Goal: Task Accomplishment & Management: Complete application form

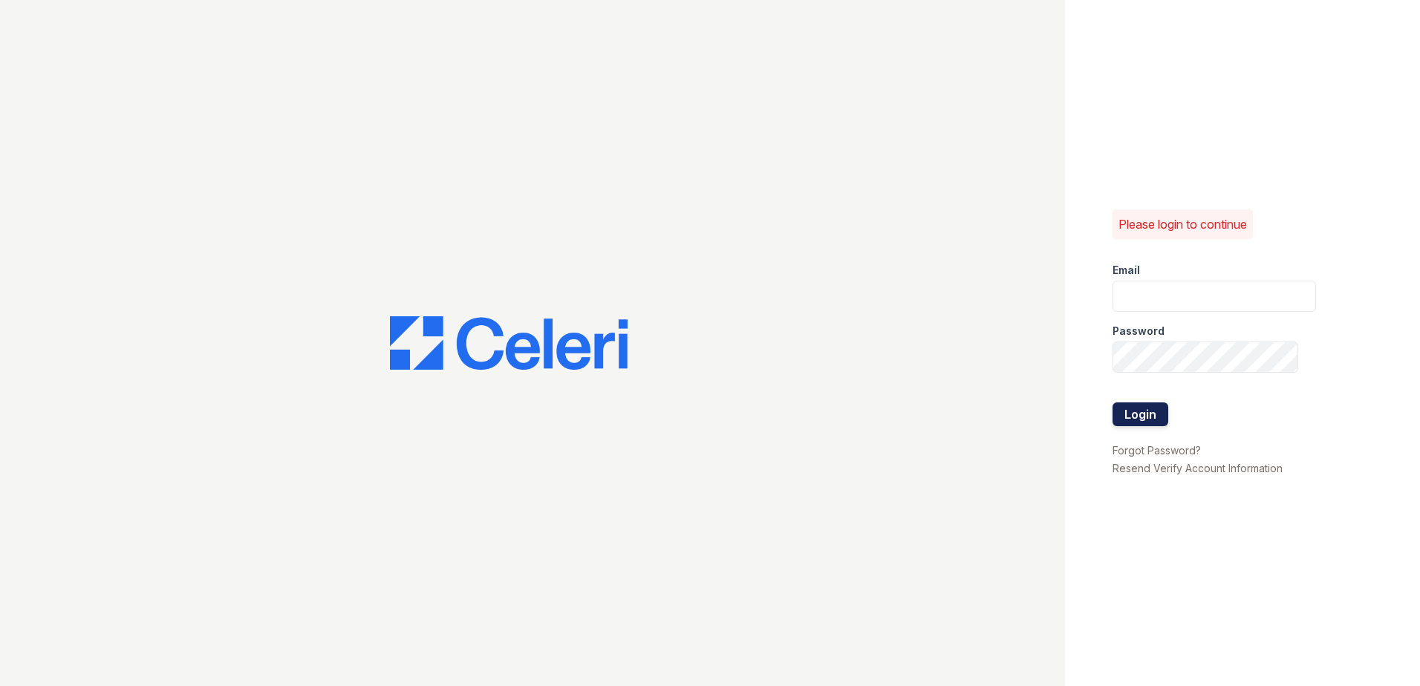
type input "[EMAIL_ADDRESS][DOMAIN_NAME]"
click at [1143, 416] on button "Login" at bounding box center [1140, 414] width 56 height 24
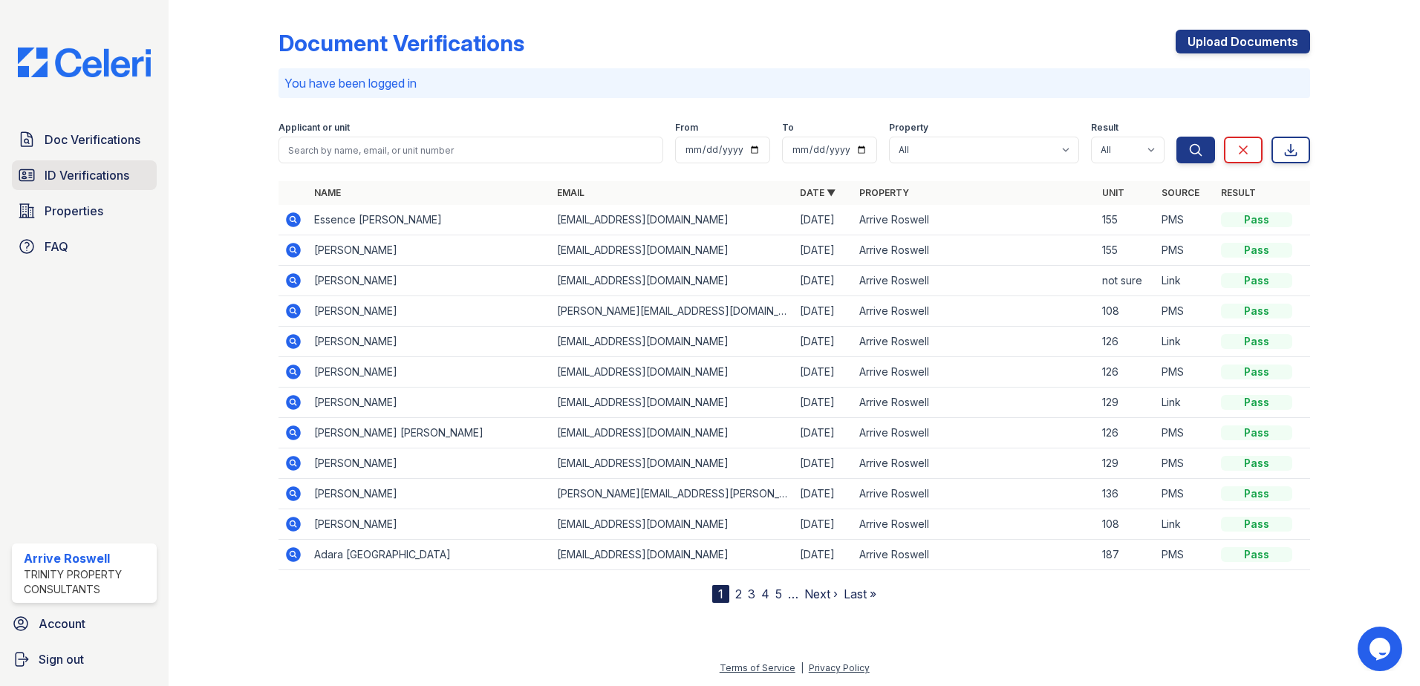
click at [65, 166] on link "ID Verifications" at bounding box center [84, 175] width 145 height 30
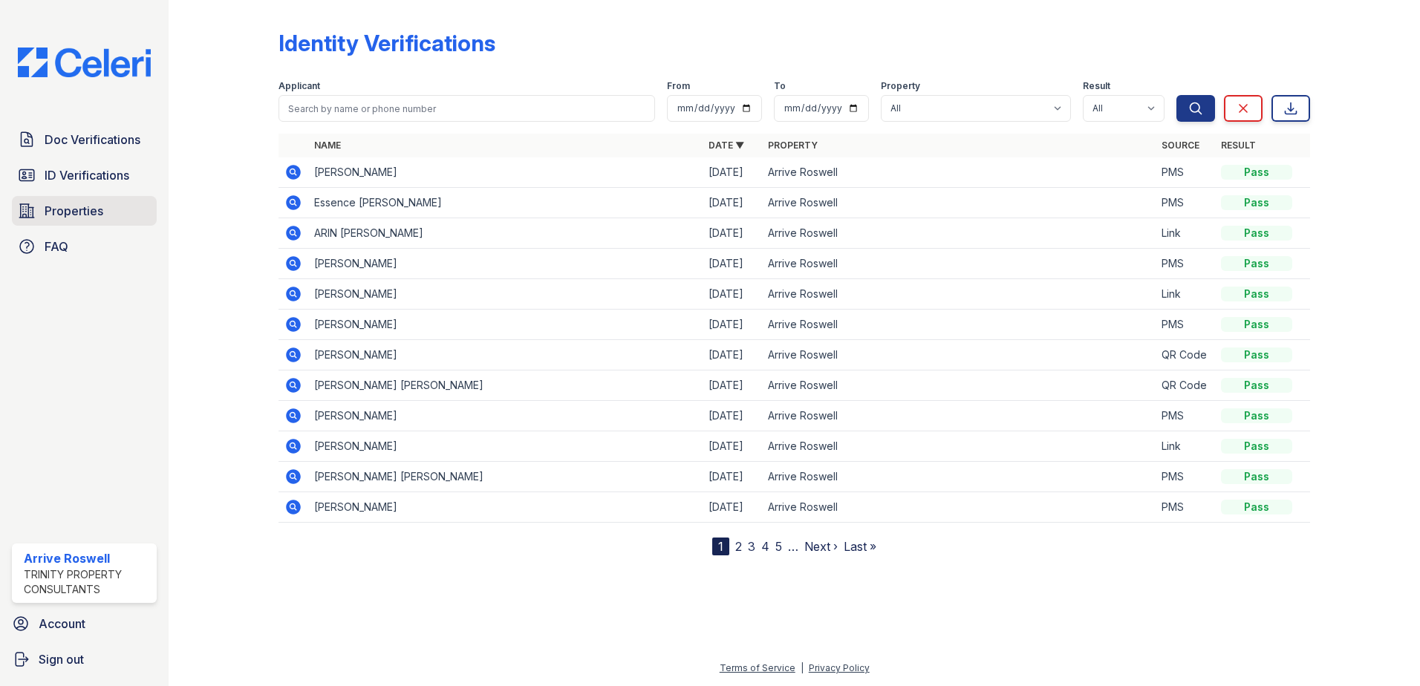
click at [43, 216] on link "Properties" at bounding box center [84, 211] width 145 height 30
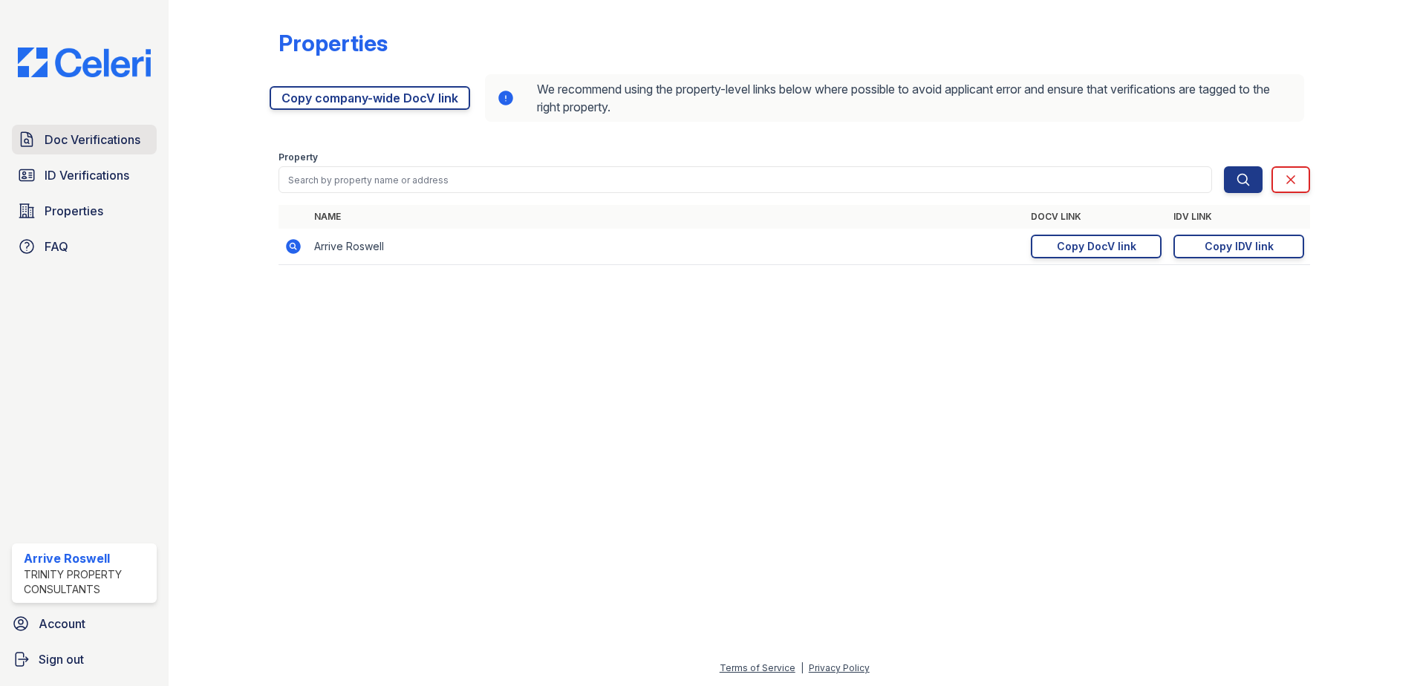
click at [106, 151] on link "Doc Verifications" at bounding box center [84, 140] width 145 height 30
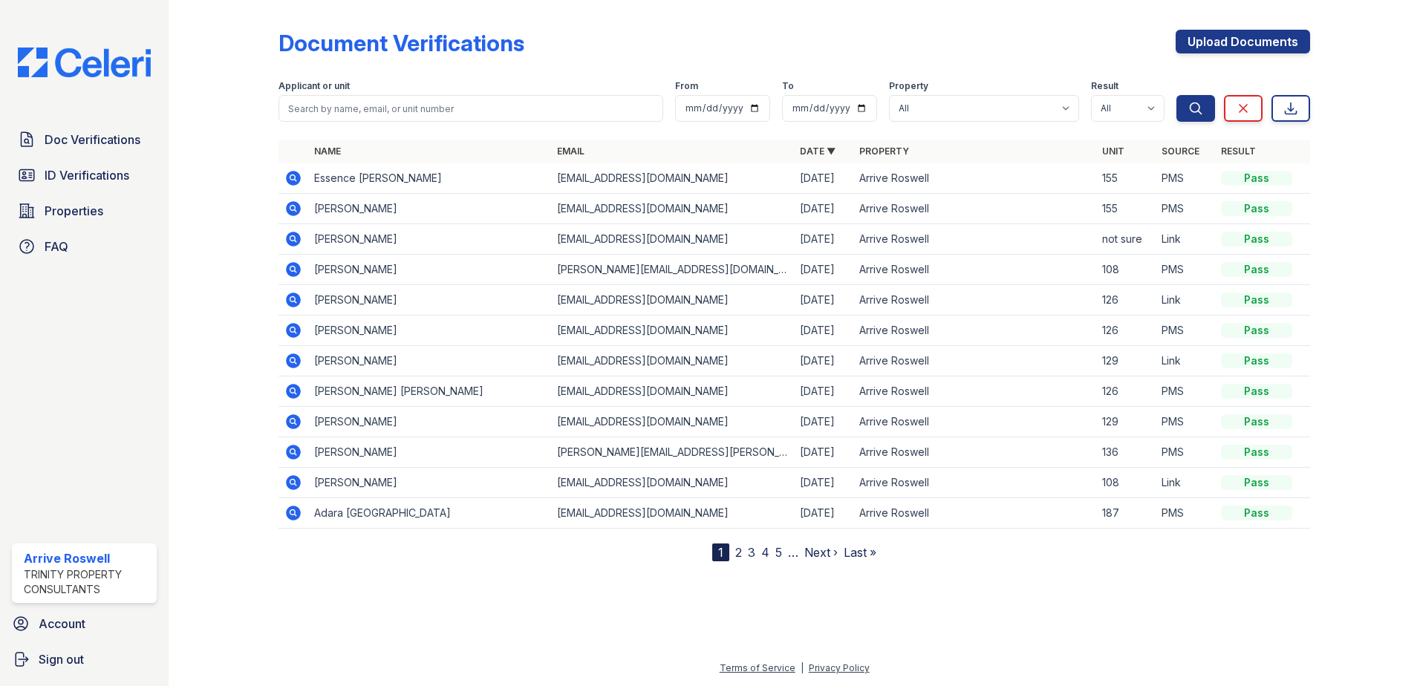
click at [97, 193] on div "Doc Verifications ID Verifications Properties FAQ" at bounding box center [84, 193] width 157 height 137
click at [1233, 44] on link "Upload Documents" at bounding box center [1242, 42] width 134 height 24
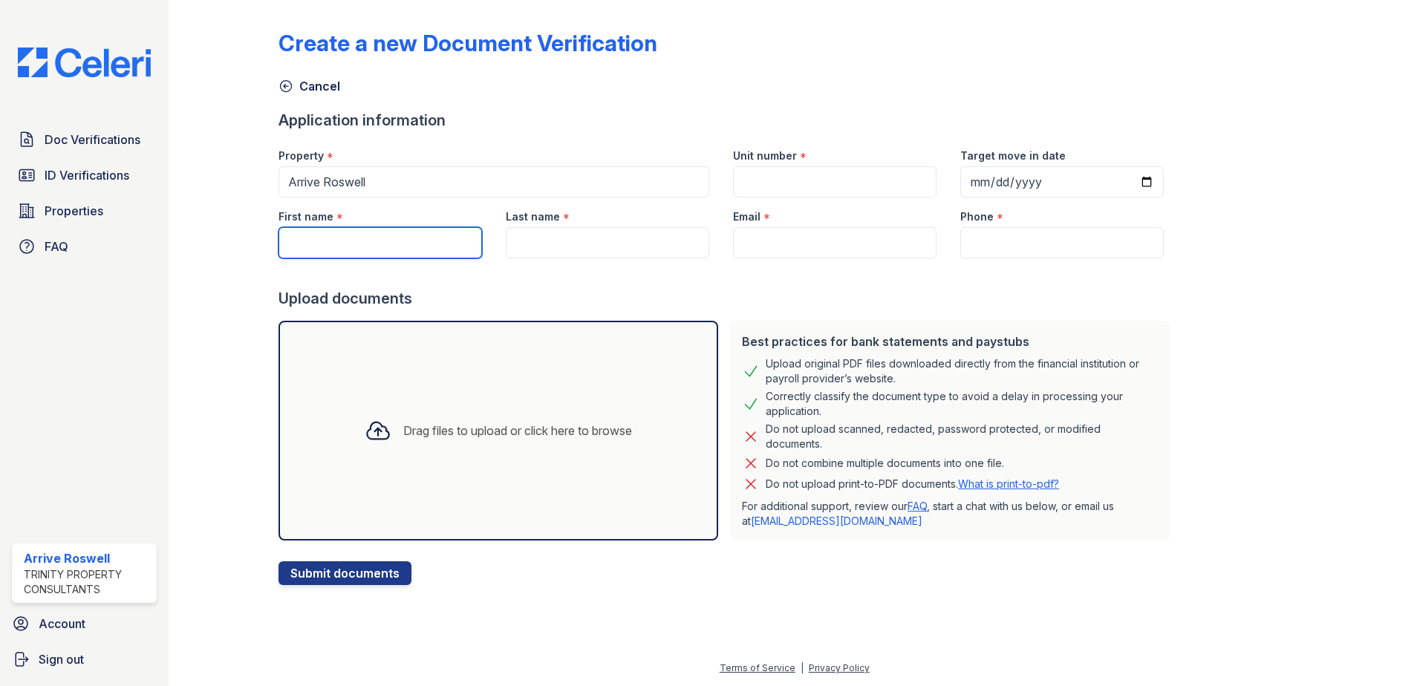
click at [336, 240] on input "First name" at bounding box center [379, 242] width 203 height 31
type input "Doneysha"
type input "McCullough"
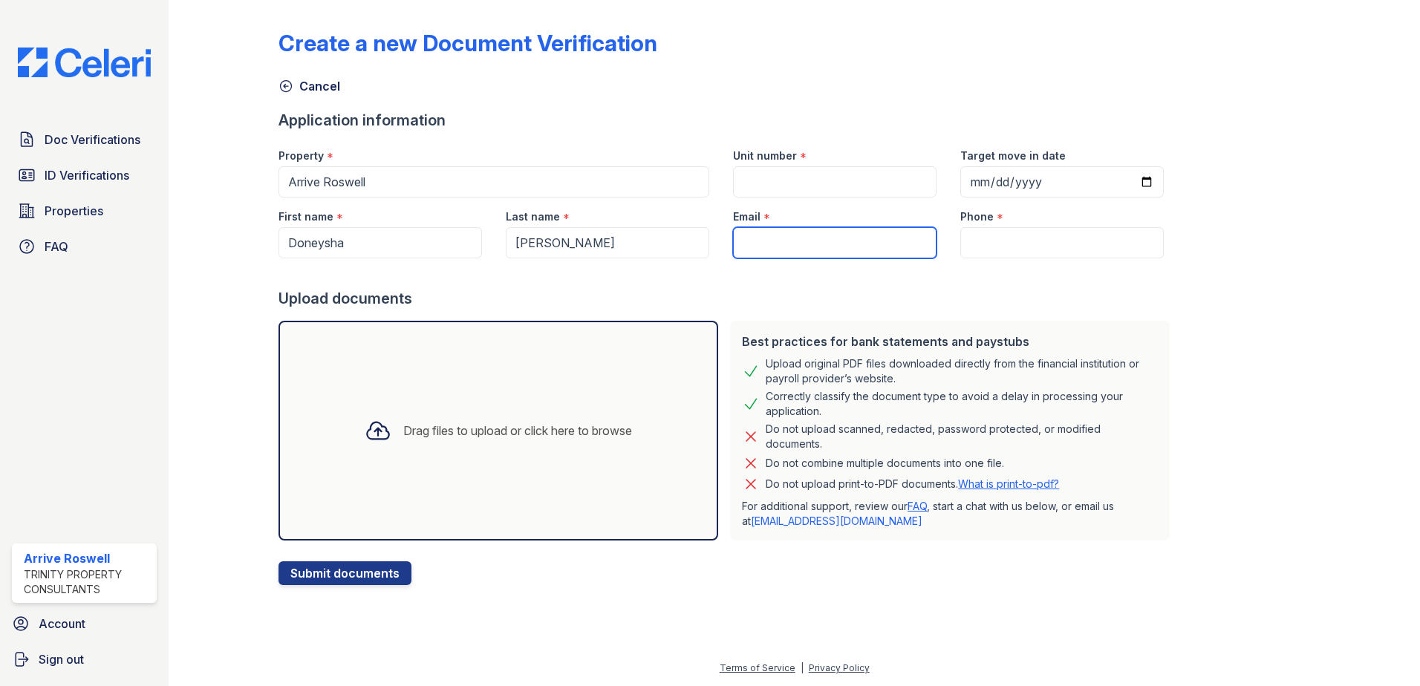
click at [749, 241] on input "Email" at bounding box center [834, 242] width 203 height 31
type input "[EMAIL_ADDRESS][DOMAIN_NAME]"
type input "4045957646"
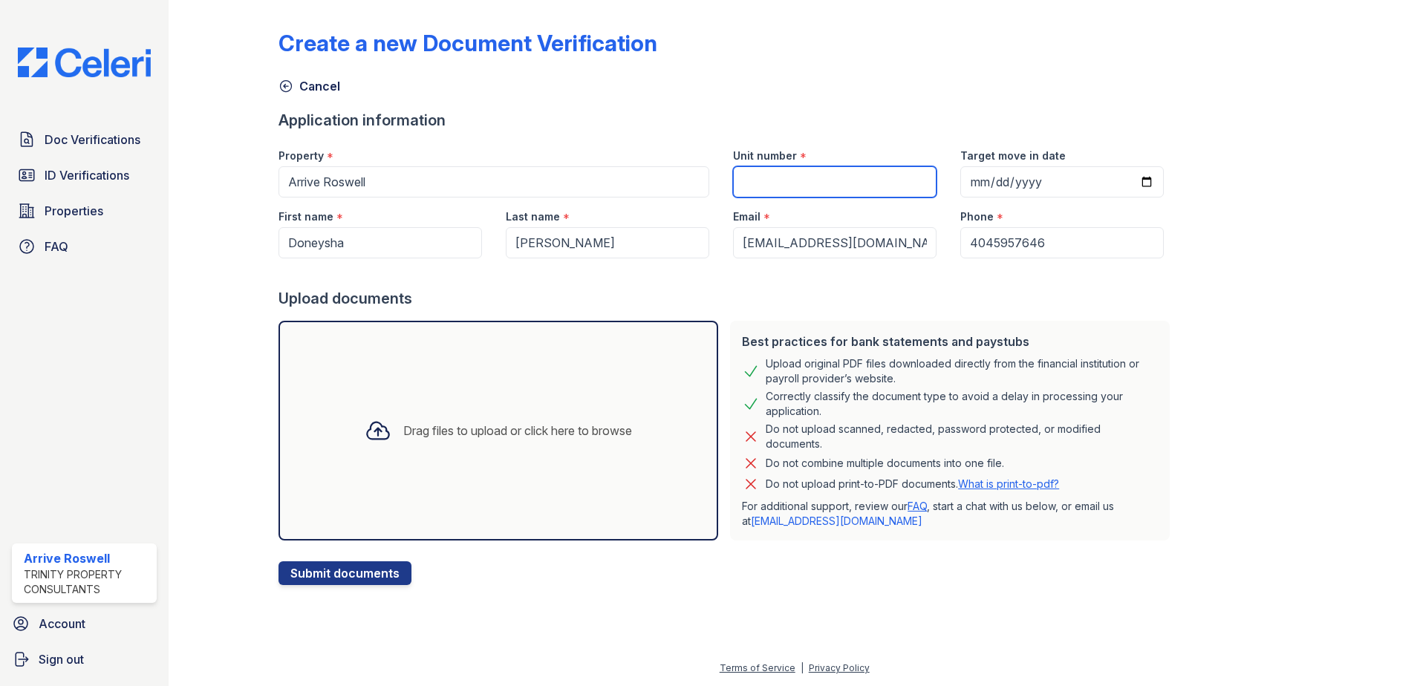
click at [784, 178] on input "Unit number" at bounding box center [834, 181] width 203 height 31
type input "140"
click at [405, 580] on button "Submit documents" at bounding box center [344, 573] width 133 height 24
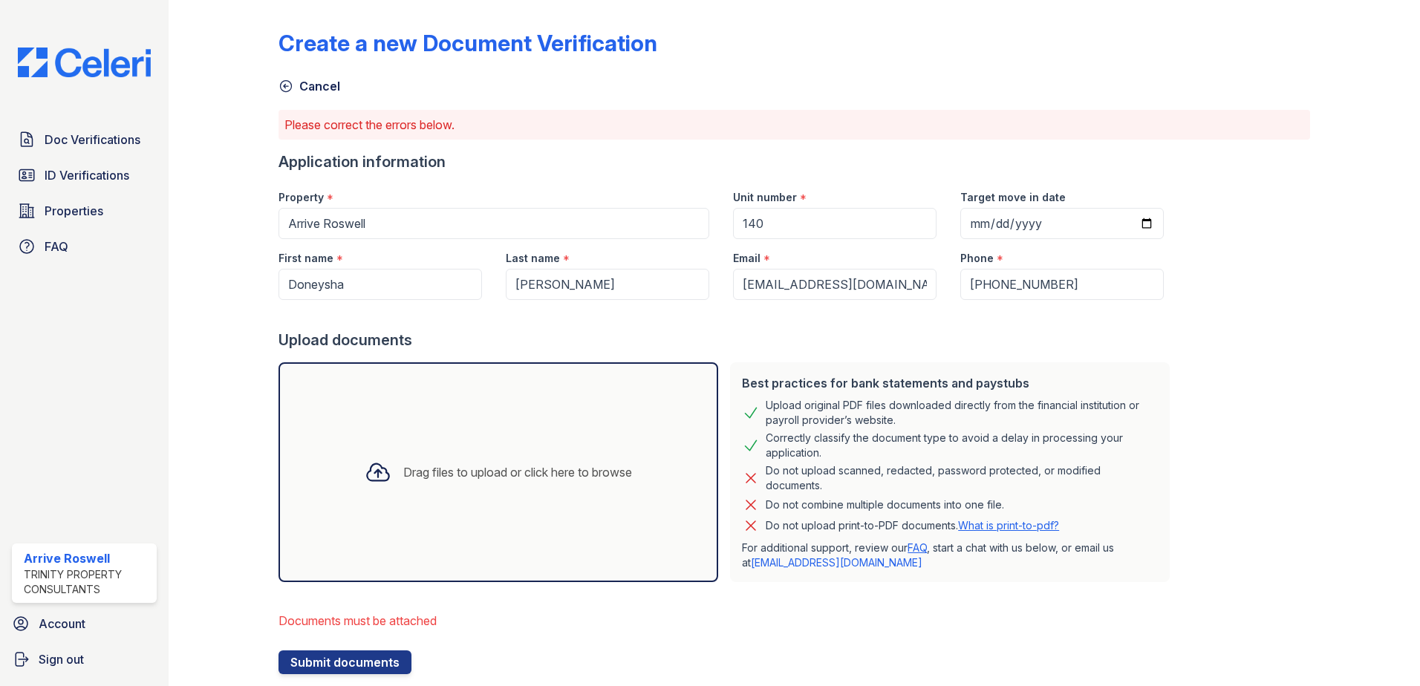
click at [420, 484] on div "Drag files to upload or click here to browse" at bounding box center [498, 472] width 291 height 50
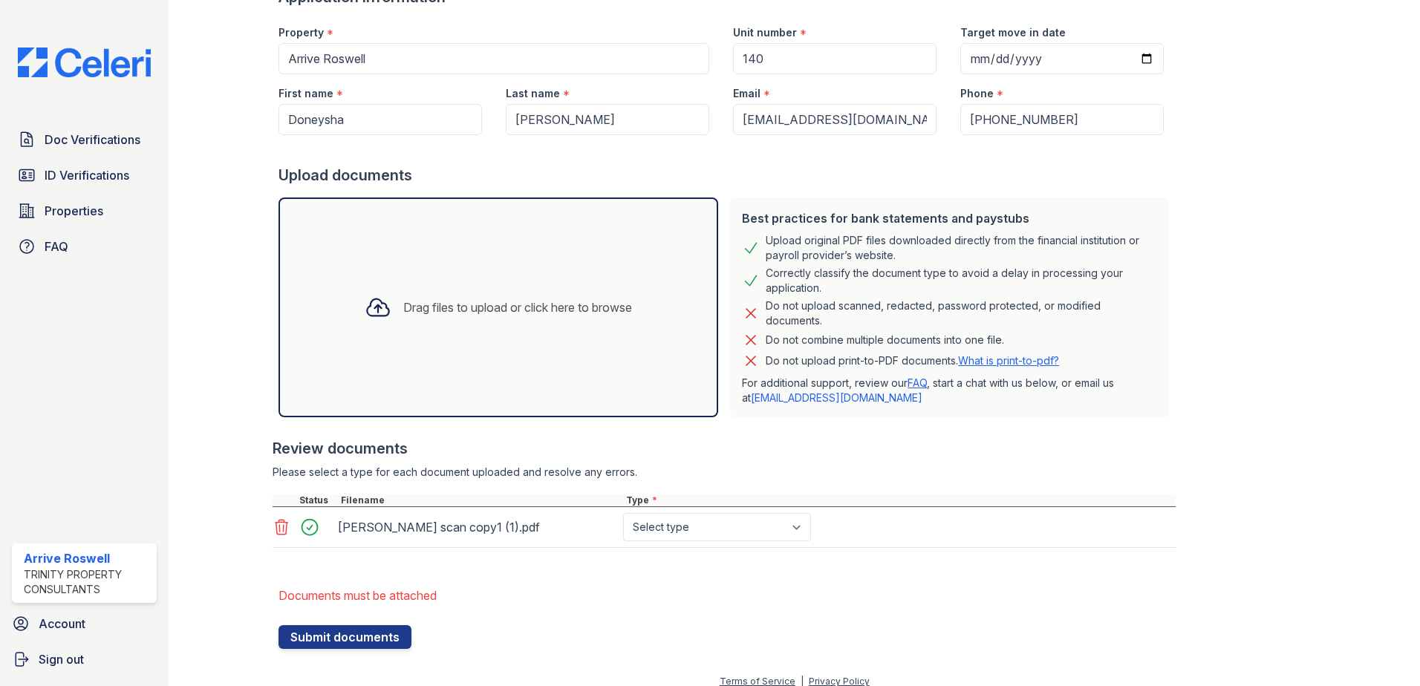
scroll to position [178, 0]
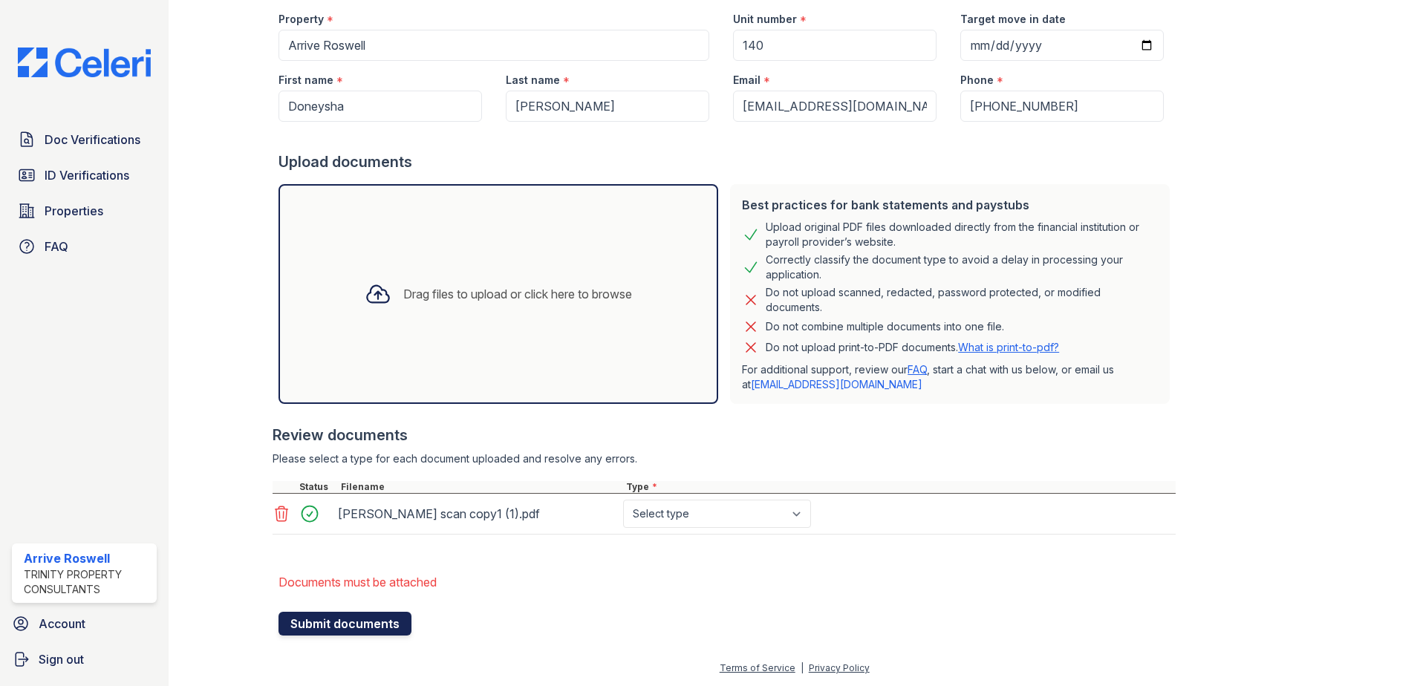
click at [330, 621] on button "Submit documents" at bounding box center [344, 624] width 133 height 24
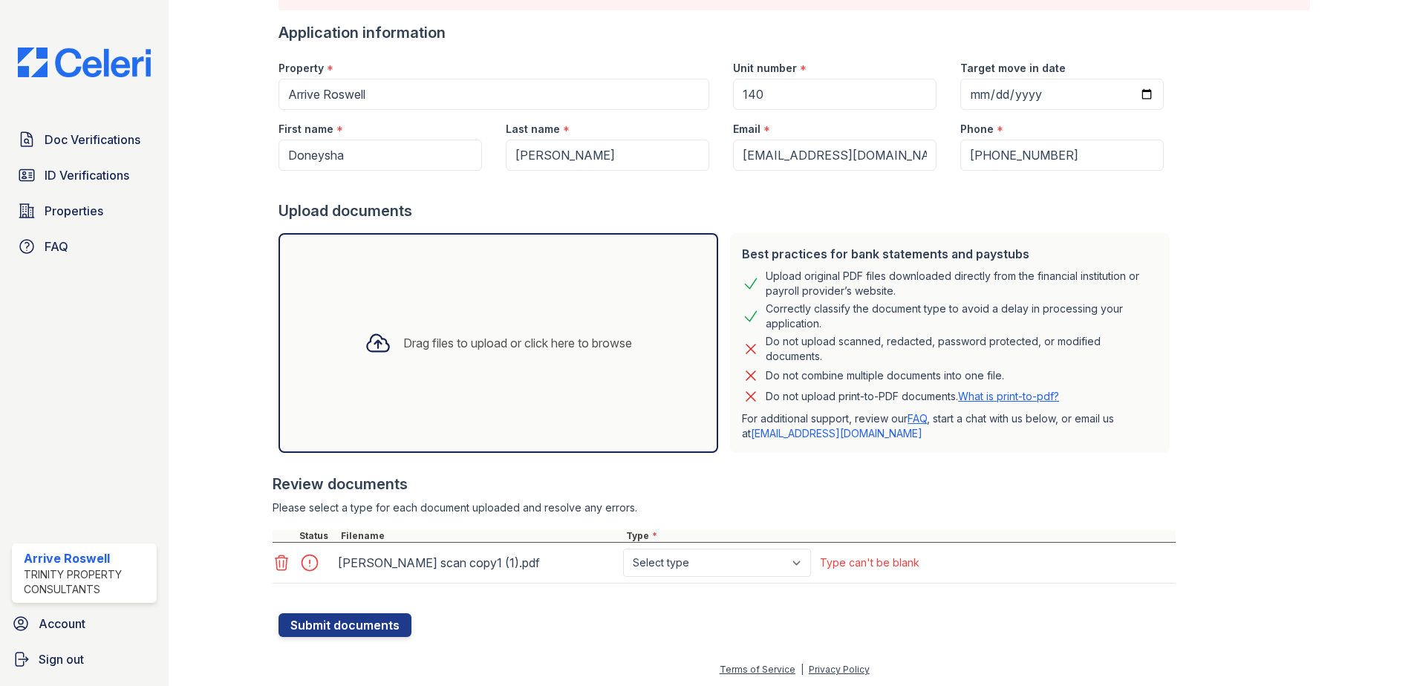
scroll to position [131, 0]
click at [765, 556] on select "Select type Paystub Bank Statement Offer Letter Tax Documents Benefit Award Let…" at bounding box center [717, 561] width 188 height 28
select select "other"
click at [623, 547] on select "Select type Paystub Bank Statement Offer Letter Tax Documents Benefit Award Let…" at bounding box center [717, 561] width 188 height 28
click at [366, 621] on button "Submit documents" at bounding box center [344, 624] width 133 height 24
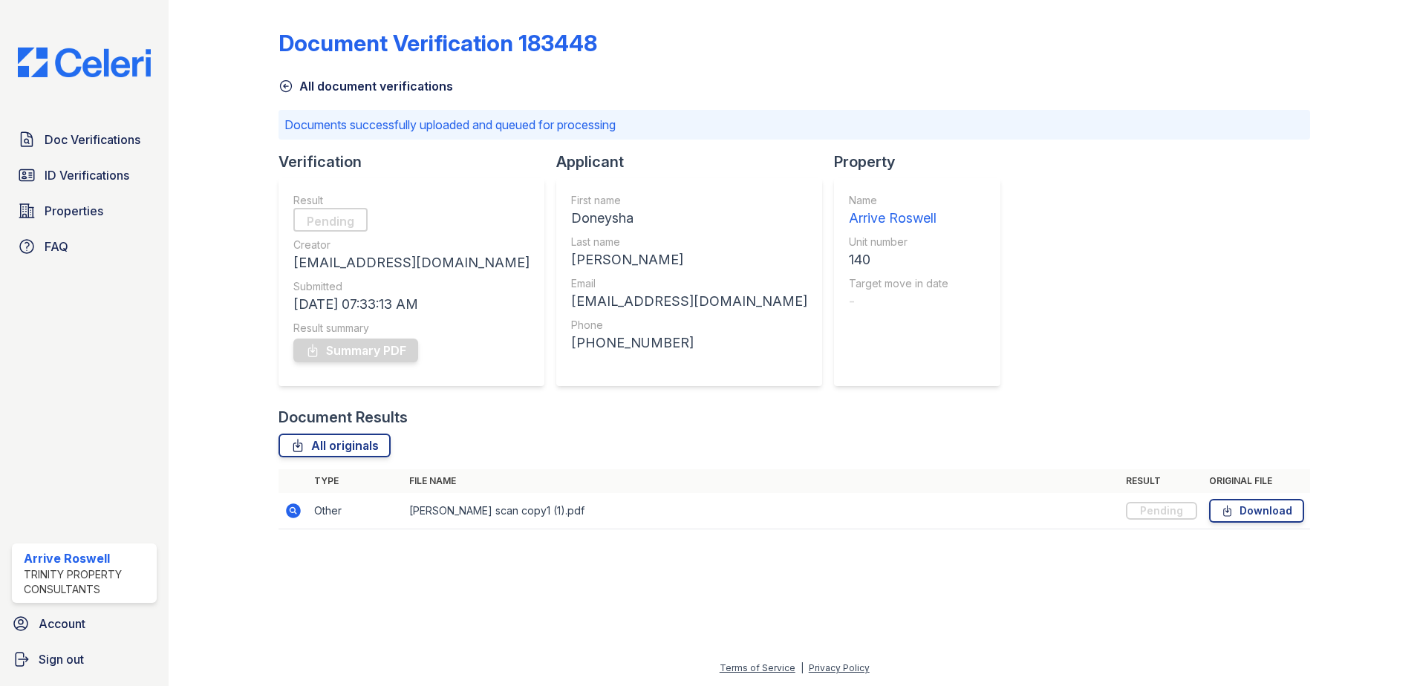
click at [297, 88] on link "All document verifications" at bounding box center [365, 86] width 174 height 18
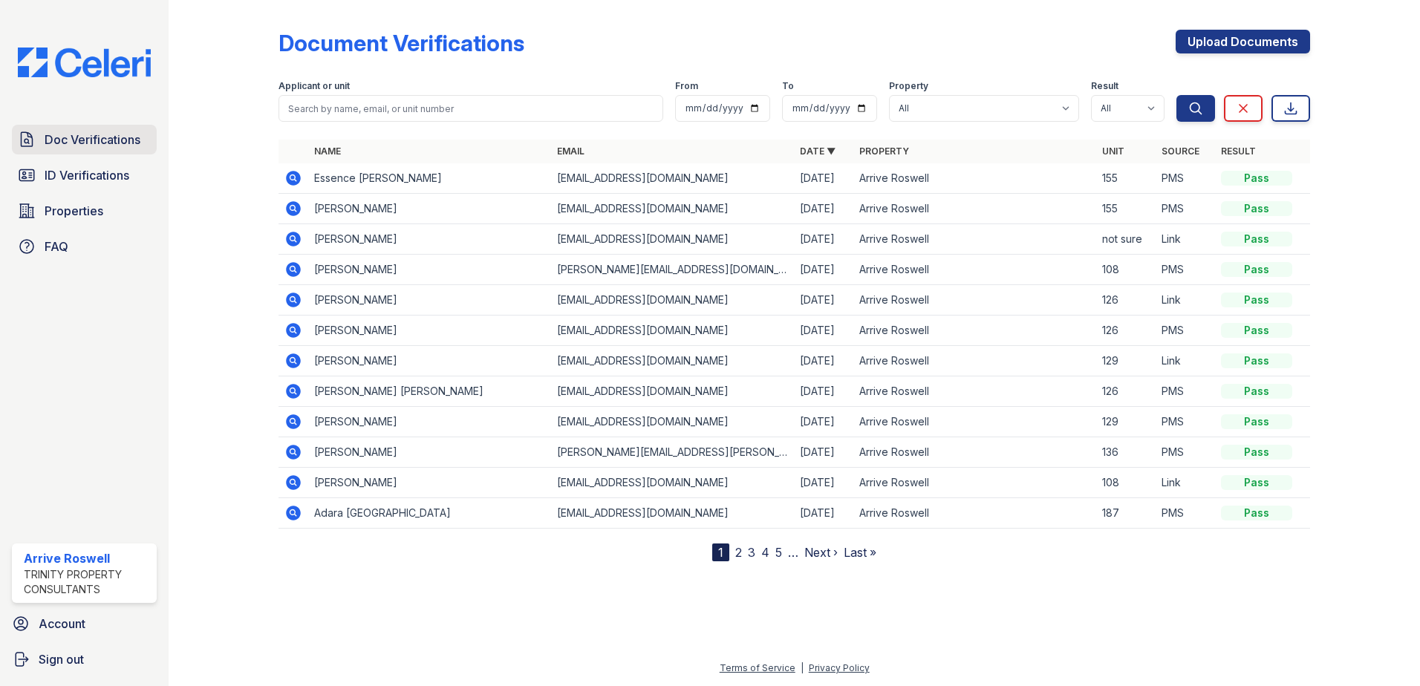
click at [29, 136] on icon at bounding box center [27, 140] width 18 height 18
click at [36, 138] on link "Doc Verifications" at bounding box center [84, 140] width 145 height 30
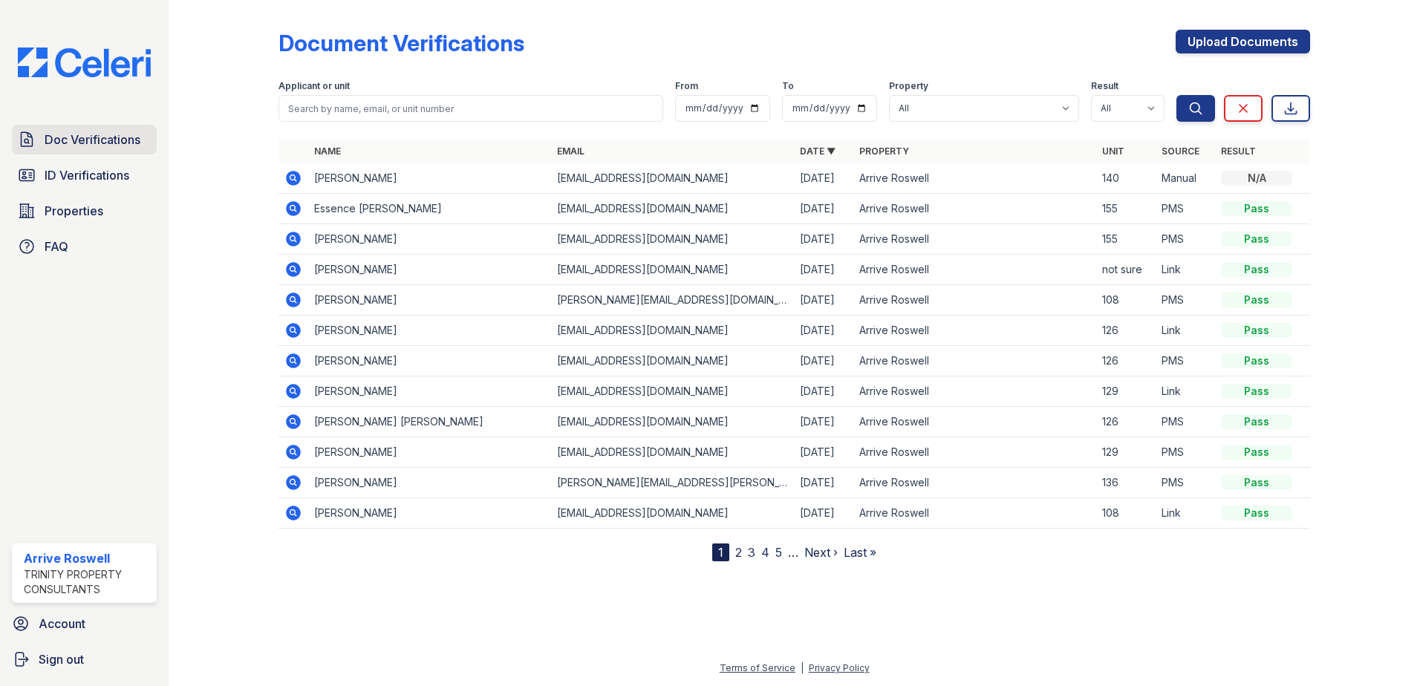
click at [102, 144] on span "Doc Verifications" at bounding box center [93, 140] width 96 height 18
click at [293, 270] on icon at bounding box center [292, 269] width 4 height 4
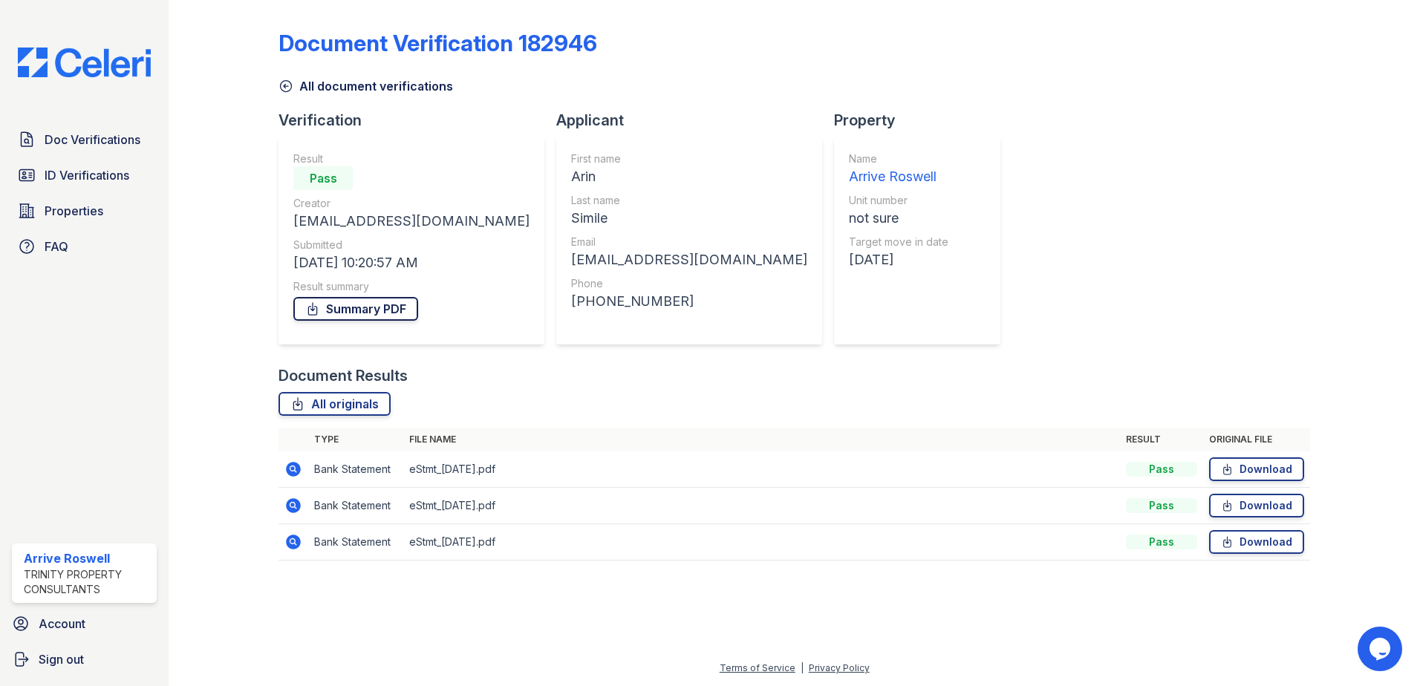
click at [345, 308] on link "Summary PDF" at bounding box center [355, 309] width 125 height 24
click at [292, 85] on icon at bounding box center [286, 86] width 11 height 11
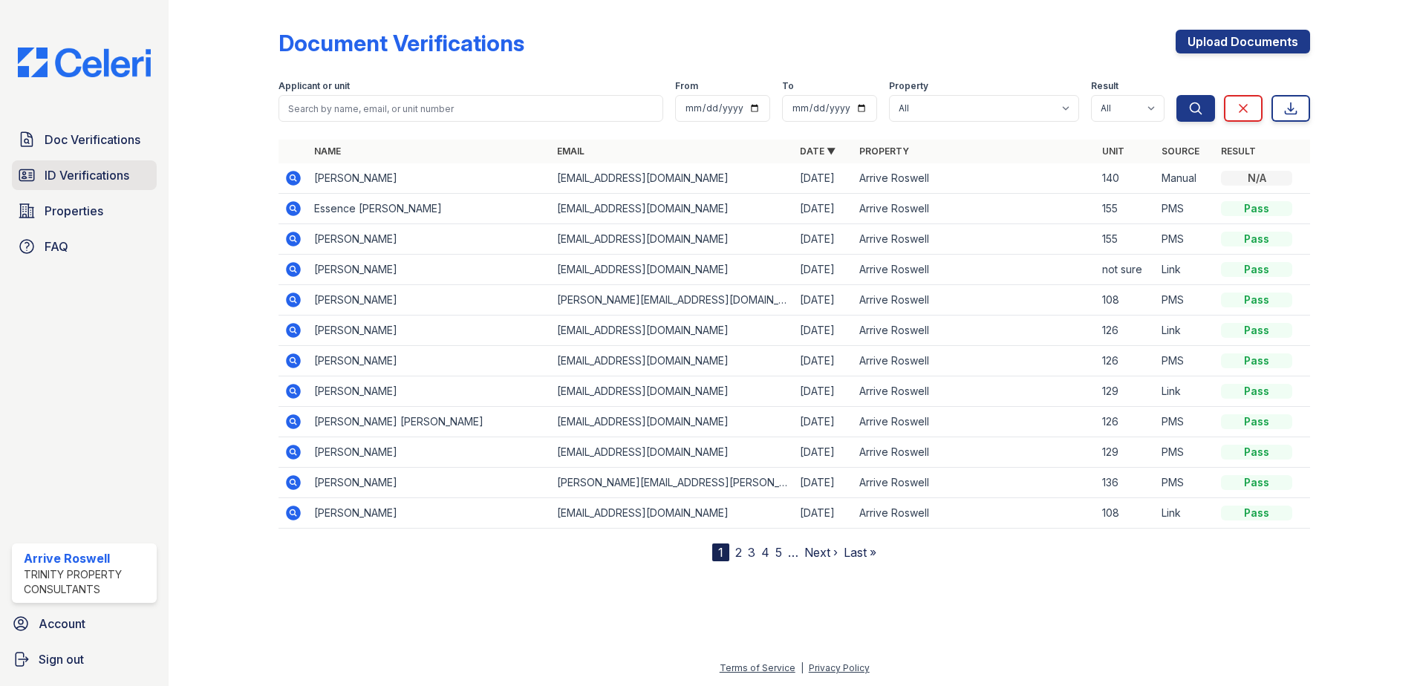
click at [76, 177] on span "ID Verifications" at bounding box center [87, 175] width 85 height 18
